Goal: Task Accomplishment & Management: Manage account settings

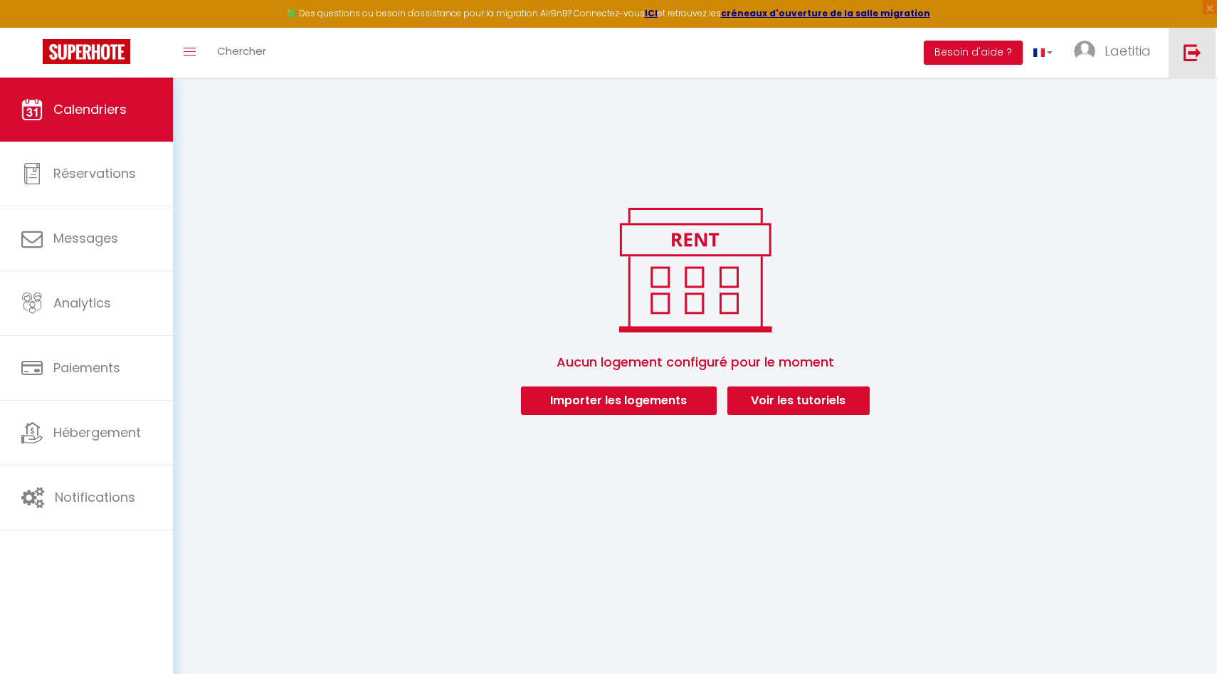
click at [1187, 53] on img at bounding box center [1193, 52] width 18 height 18
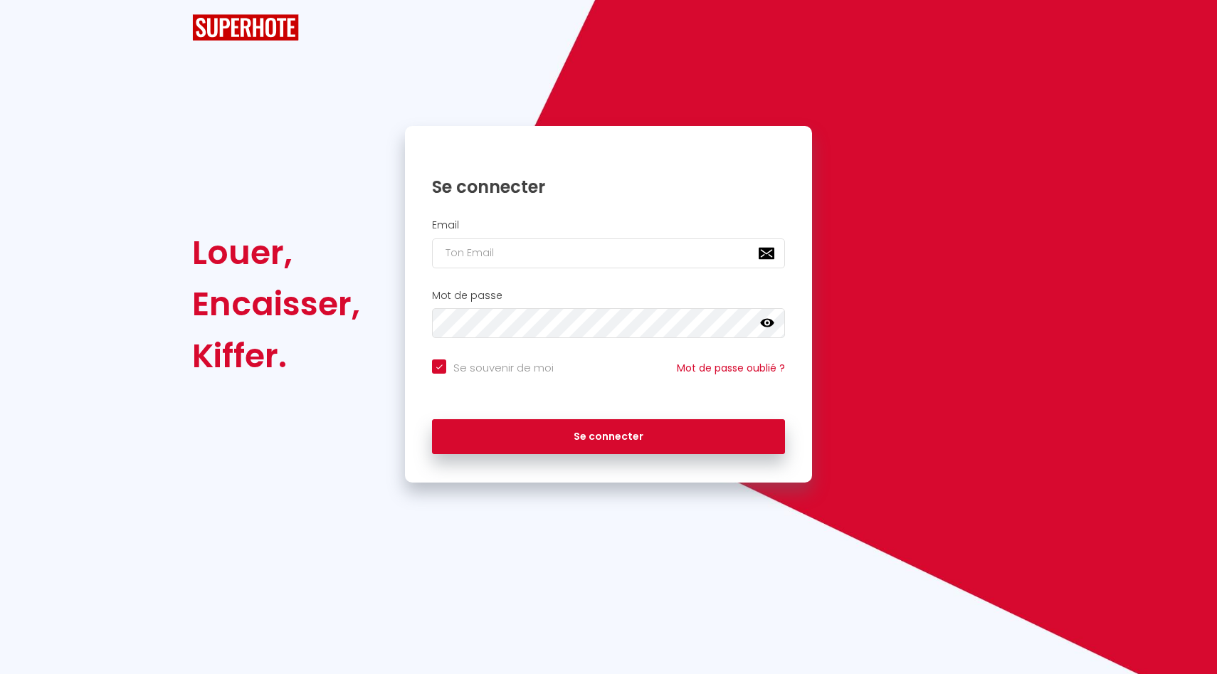
checkbox input "true"
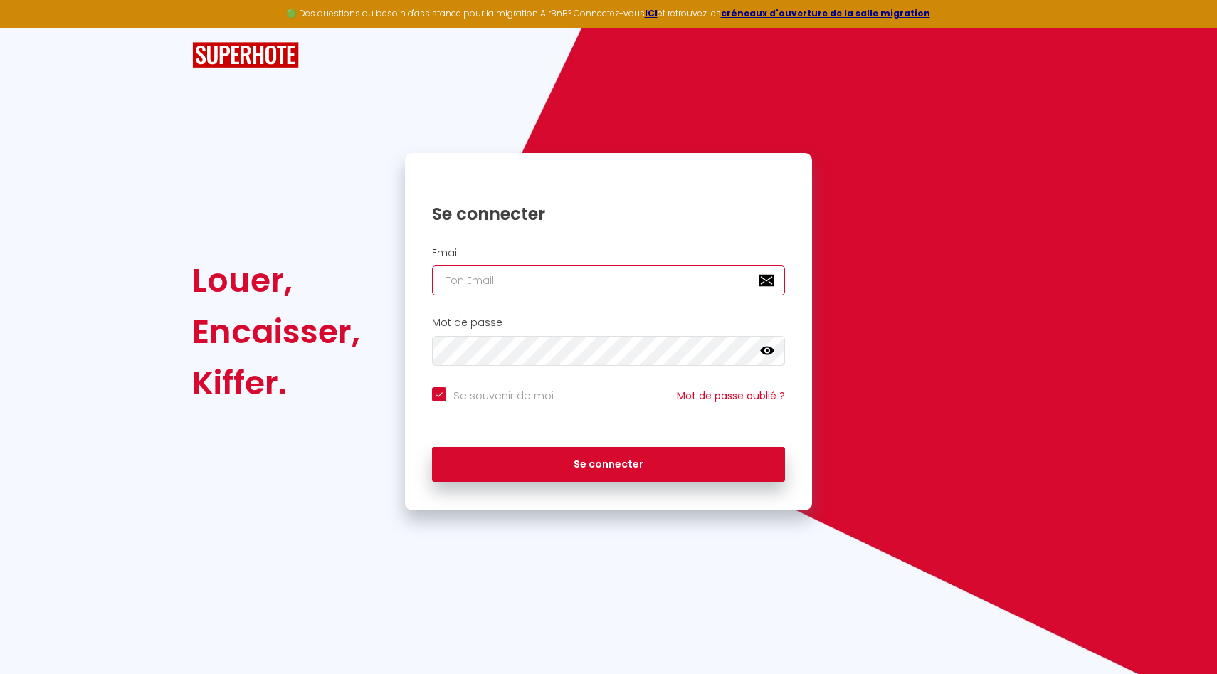
click at [560, 275] on input "email" at bounding box center [608, 281] width 353 height 30
type input "[EMAIL_ADDRESS][DOMAIN_NAME]"
click at [770, 349] on icon at bounding box center [767, 351] width 14 height 9
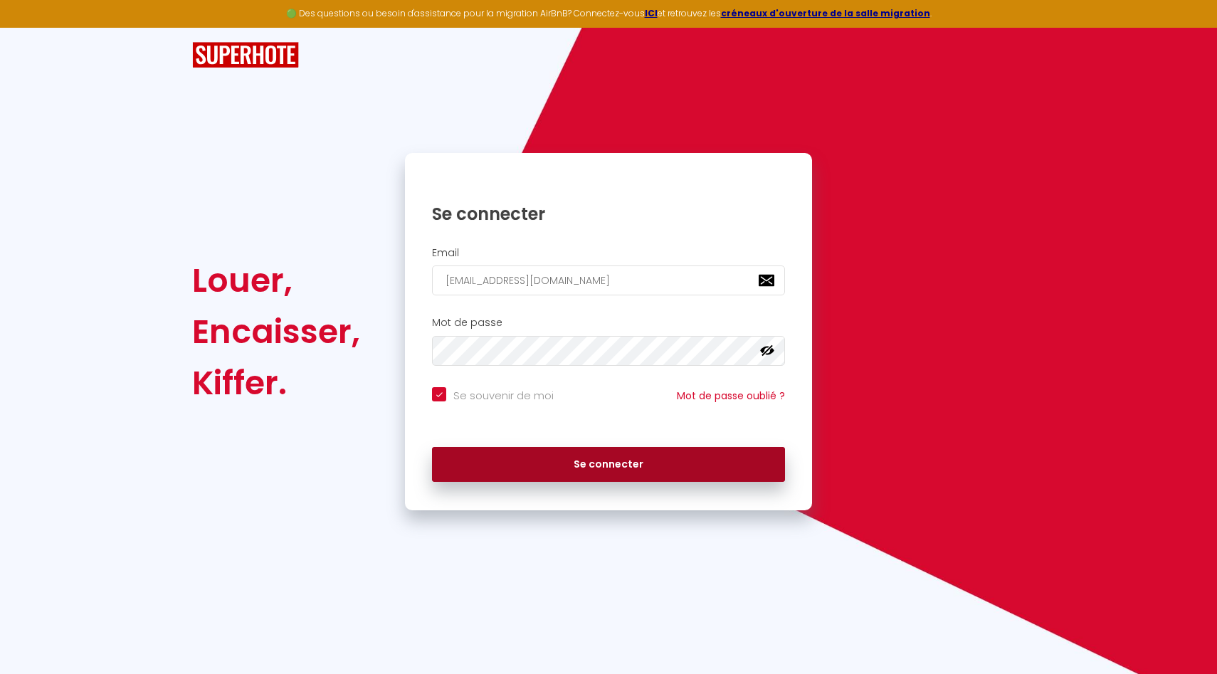
click at [589, 466] on button "Se connecter" at bounding box center [608, 465] width 353 height 36
checkbox input "true"
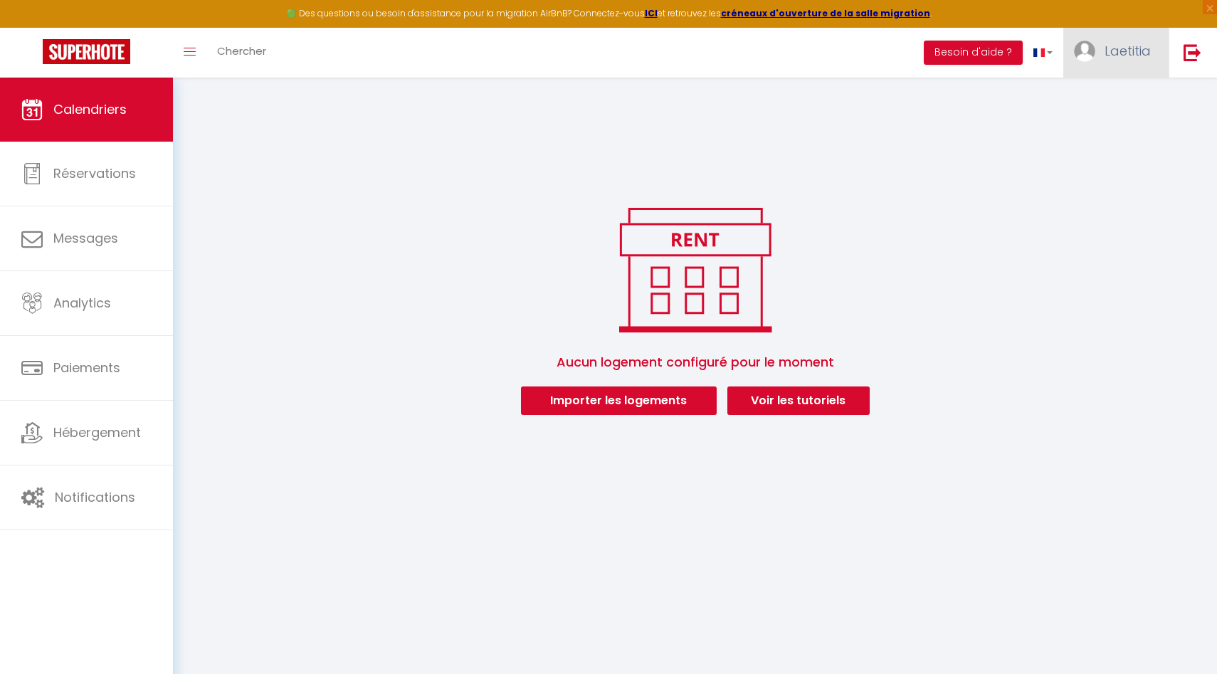
click at [1106, 45] on span "Laetitia" at bounding box center [1128, 51] width 46 height 18
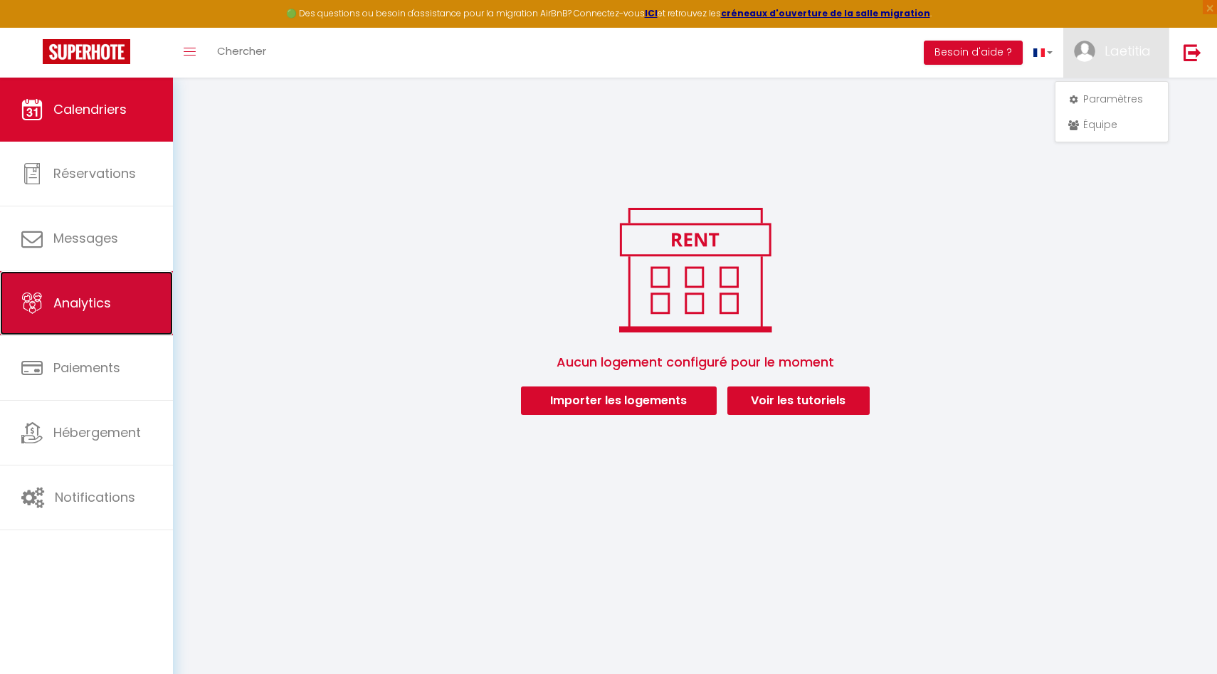
click at [118, 316] on link "Analytics" at bounding box center [86, 303] width 173 height 64
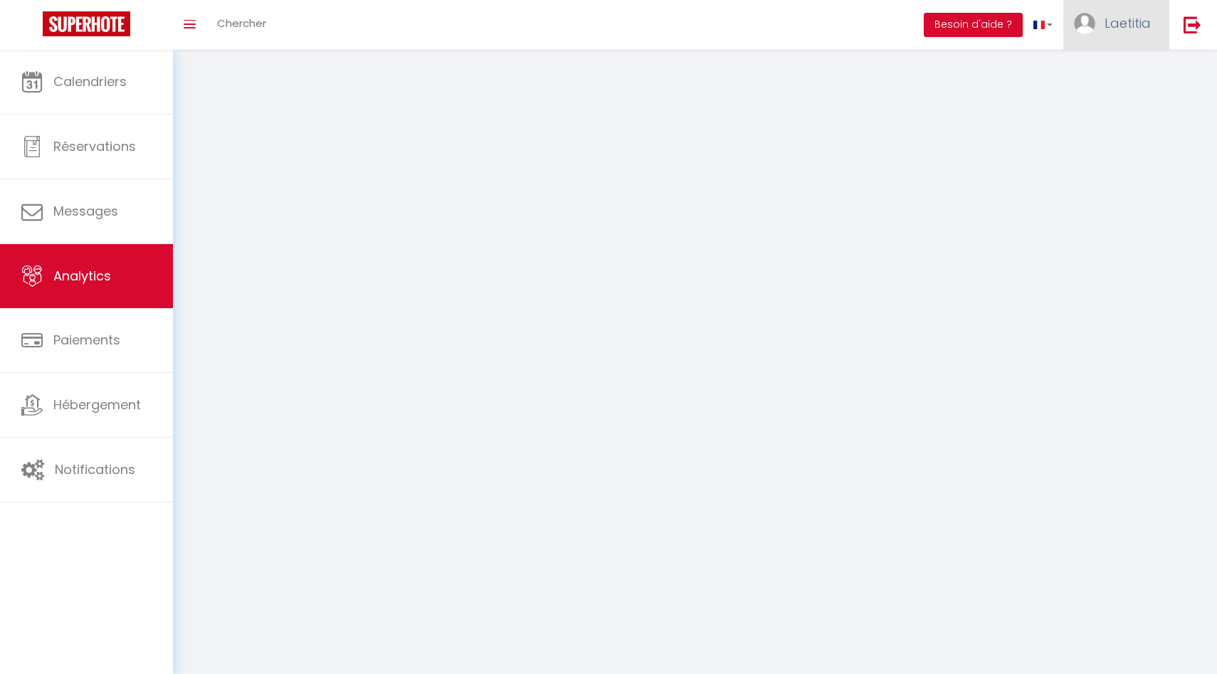
select select "2025"
select select "9"
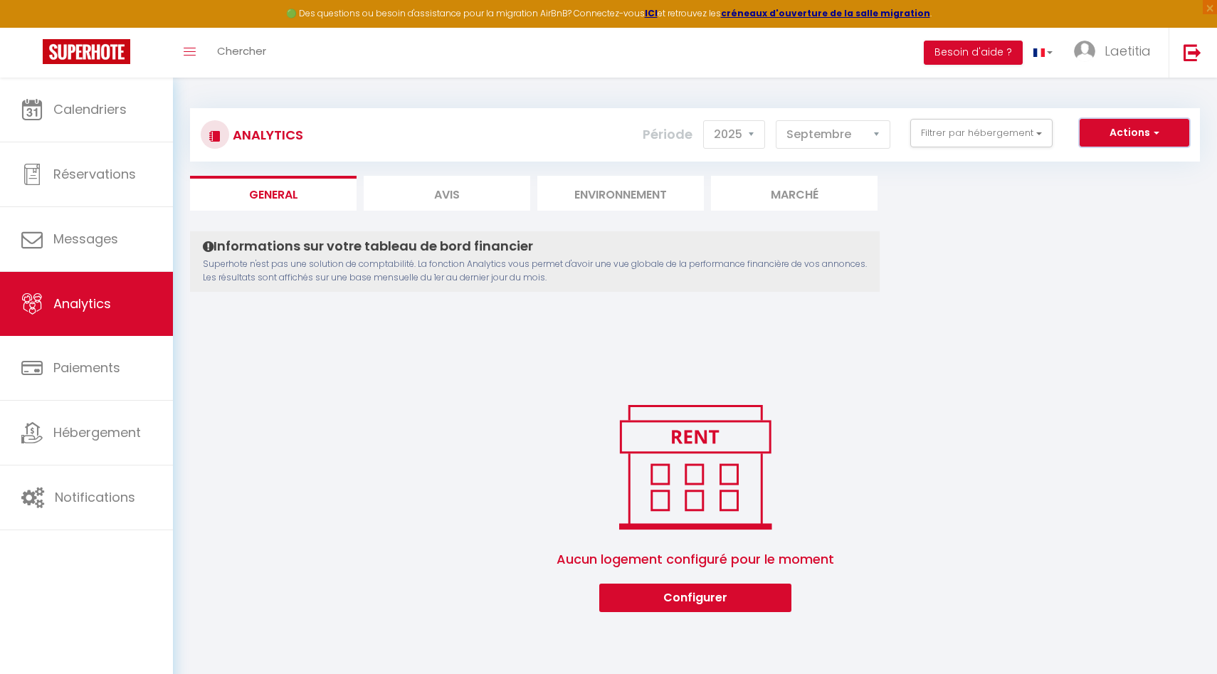
click at [1137, 134] on button "Actions" at bounding box center [1135, 133] width 110 height 28
